Goal: Find specific page/section: Find specific page/section

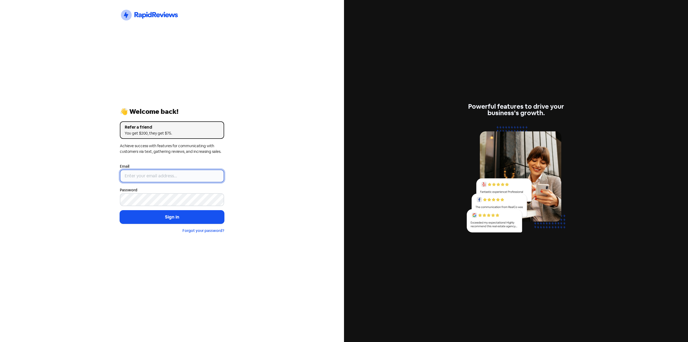
click at [142, 176] on input "email" at bounding box center [172, 175] width 104 height 13
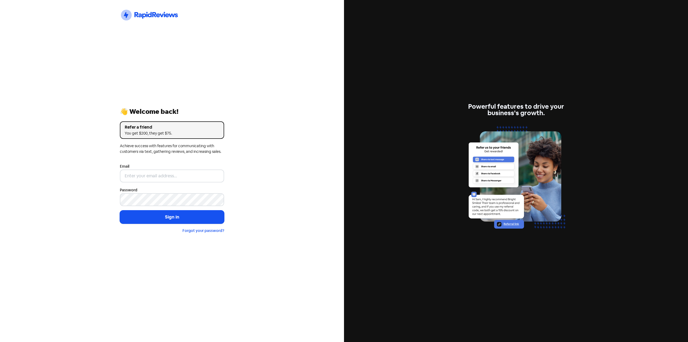
click at [108, 169] on div "Icon For Thunder-circle 👋 Welcome back! Refer a friend You get $200, they get $…" at bounding box center [172, 171] width 344 height 342
click at [171, 174] on input "email" at bounding box center [172, 175] width 104 height 13
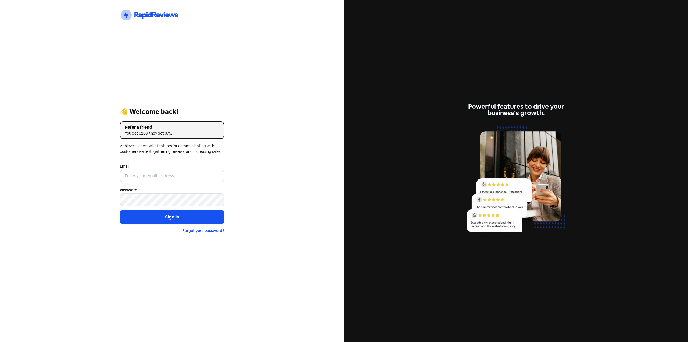
click at [168, 169] on div "Email" at bounding box center [172, 172] width 104 height 19
click at [165, 174] on input "email" at bounding box center [172, 175] width 104 height 13
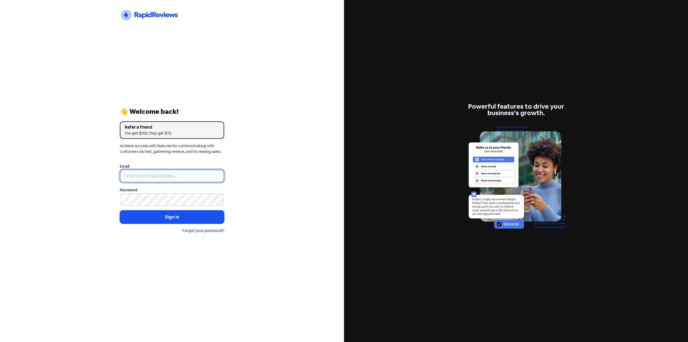
type input "[EMAIL_ADDRESS][DOMAIN_NAME]"
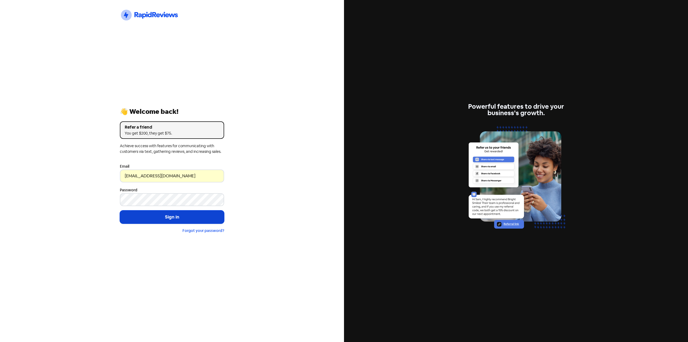
click at [157, 214] on button "Sign in" at bounding box center [172, 216] width 104 height 13
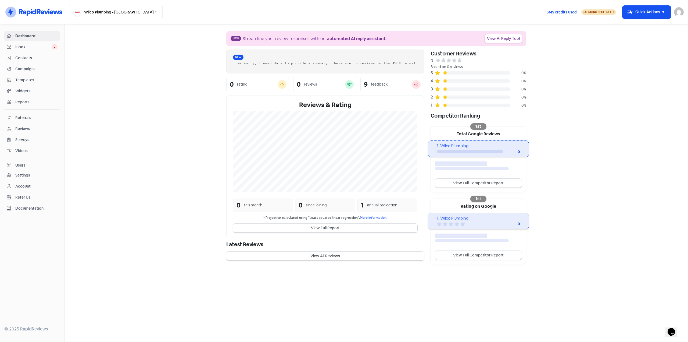
click at [24, 59] on span "Contacts" at bounding box center [36, 58] width 42 height 6
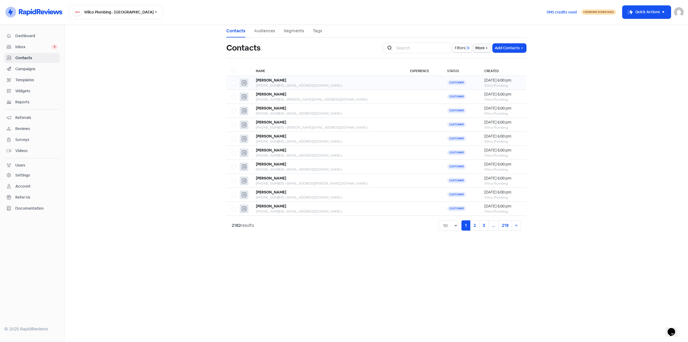
click at [320, 86] on div "[PHONE_NUMBER] <[EMAIL_ADDRESS][DOMAIN_NAME]>" at bounding box center [328, 85] width 144 height 5
click at [312, 170] on div "[PHONE_NUMBER] <[EMAIL_ADDRESS][DOMAIN_NAME]>" at bounding box center [328, 169] width 144 height 5
click at [407, 45] on input "search" at bounding box center [422, 47] width 58 height 11
type input "justine"
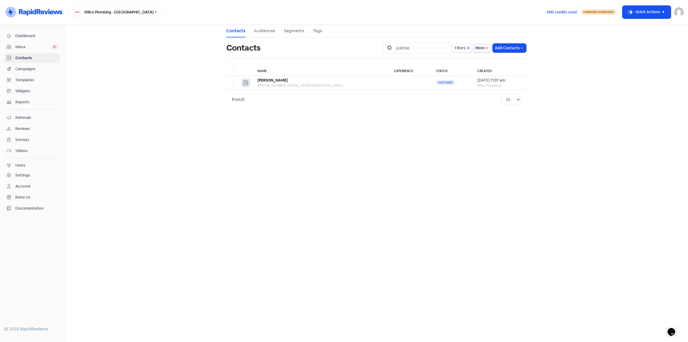
drag, startPoint x: 314, startPoint y: 89, endPoint x: 314, endPoint y: 93, distance: 3.8
drag, startPoint x: 418, startPoint y: 44, endPoint x: 376, endPoint y: 49, distance: 42.3
click at [376, 49] on div "Contacts Icon For Search justine Filters 0 More Add Contacts" at bounding box center [376, 47] width 307 height 17
click at [442, 47] on input "justine" at bounding box center [422, 47] width 58 height 11
click at [445, 47] on input "justine" at bounding box center [422, 47] width 58 height 11
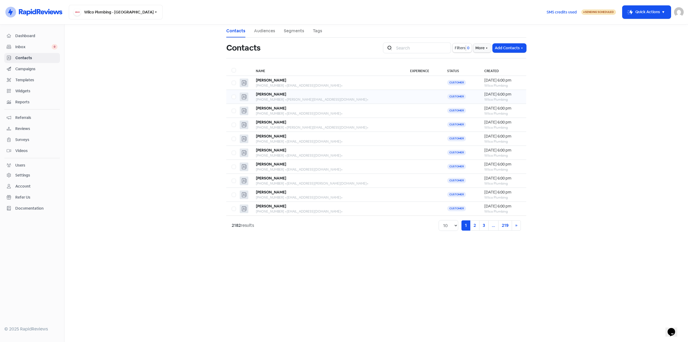
drag, startPoint x: 294, startPoint y: 93, endPoint x: 290, endPoint y: 92, distance: 4.2
click at [474, 221] on link "2" at bounding box center [474, 225] width 9 height 10
click at [460, 226] on link "1" at bounding box center [457, 225] width 9 height 10
